Goal: Entertainment & Leisure: Consume media (video, audio)

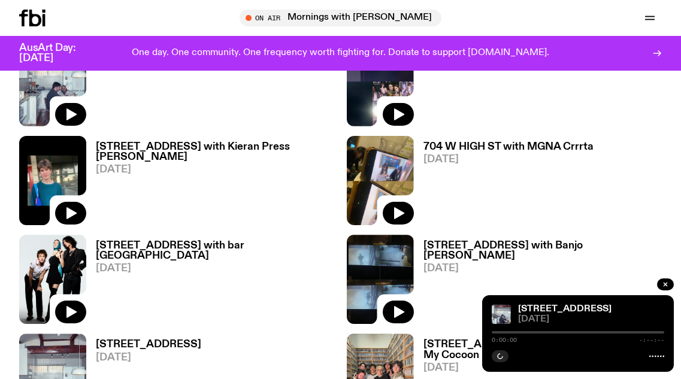
scroll to position [710, 0]
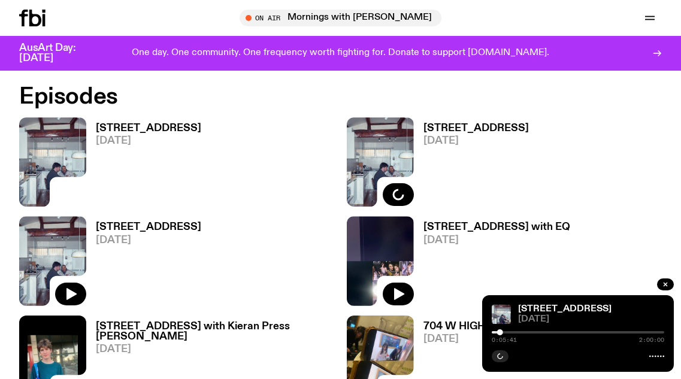
click at [119, 120] on div "[STREET_ADDRESS] [DATE]" at bounding box center [143, 161] width 115 height 89
click at [120, 122] on div "[STREET_ADDRESS] [DATE]" at bounding box center [143, 161] width 115 height 89
click at [119, 126] on h3 "[STREET_ADDRESS]" at bounding box center [148, 128] width 105 height 10
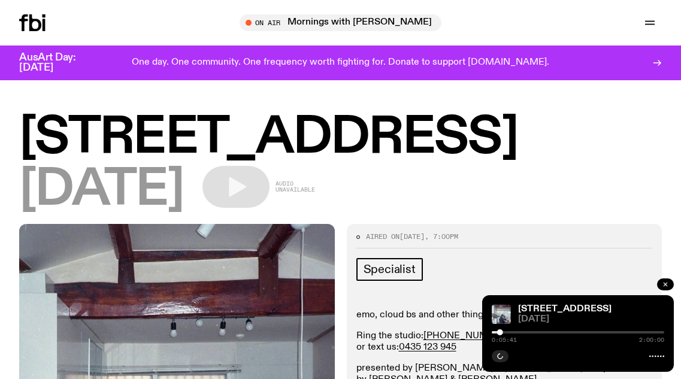
click at [667, 283] on icon "button" at bounding box center [665, 284] width 7 height 7
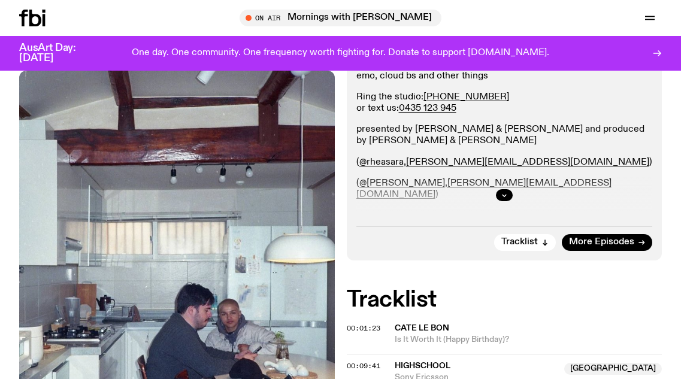
scroll to position [229, 0]
click at [497, 193] on button "button" at bounding box center [504, 195] width 17 height 12
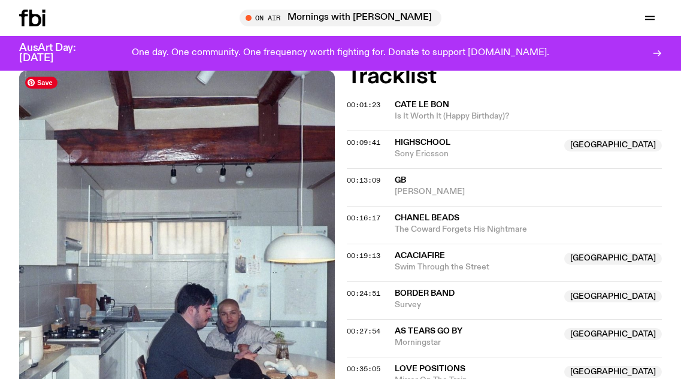
scroll to position [830, 0]
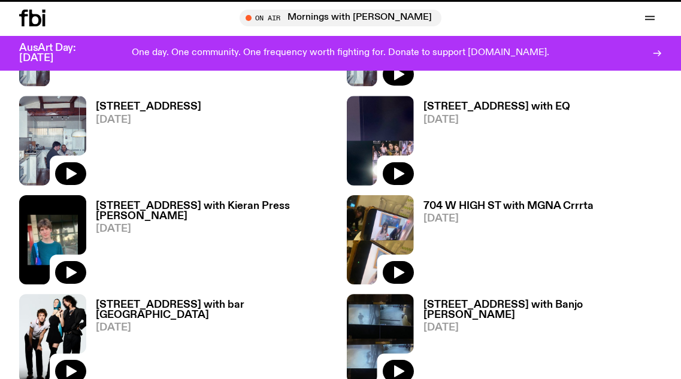
scroll to position [710, 0]
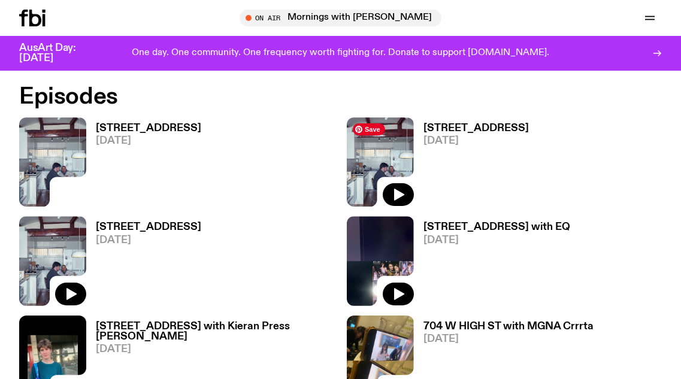
click at [370, 139] on img at bounding box center [380, 161] width 67 height 89
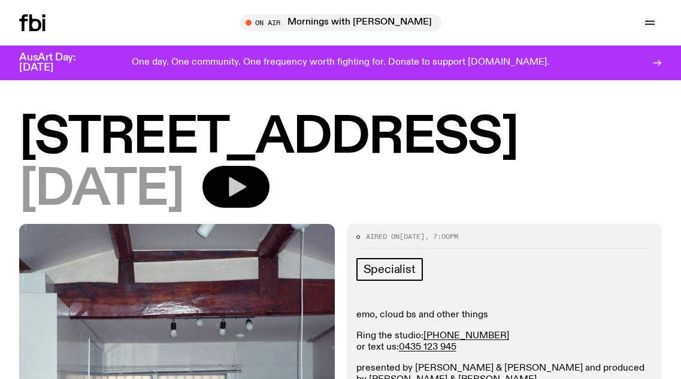
click at [254, 183] on button "button" at bounding box center [235, 187] width 67 height 42
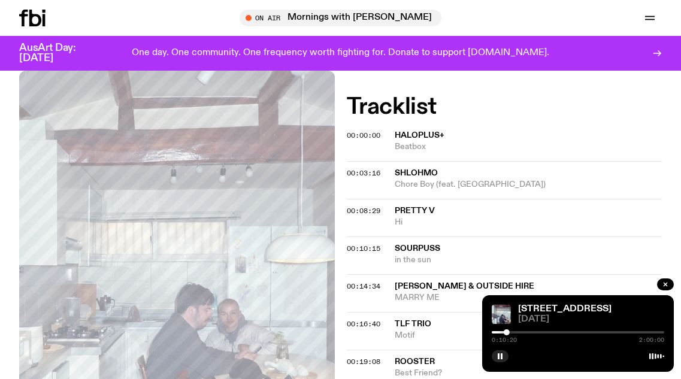
scroll to position [471, 0]
